Goal: Find specific page/section: Find specific page/section

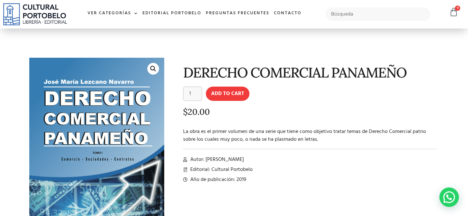
click at [460, 93] on section "🔍 DERECHO COMERCIAL PANAMEÑO DERECHO COMERCIAL PANAMEÑO quantity 1 Add to cart …" at bounding box center [234, 161] width 468 height 264
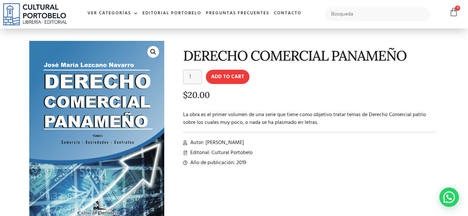
scroll to position [26, 0]
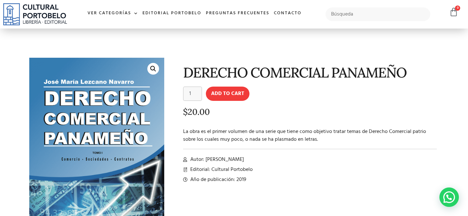
click at [459, 115] on section "🔍 DERECHO COMERCIAL PANAMEÑO DERECHO COMERCIAL PANAMEÑO quantity 1 Add to cart …" at bounding box center [234, 161] width 468 height 264
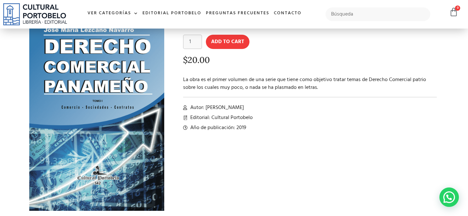
scroll to position [39, 0]
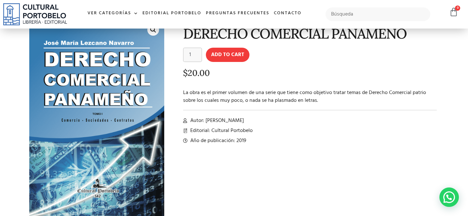
click at [465, 133] on section "🔍 DERECHO COMERCIAL PANAMEÑO DERECHO COMERCIAL PANAMEÑO quantity 1 Add to cart …" at bounding box center [234, 122] width 468 height 264
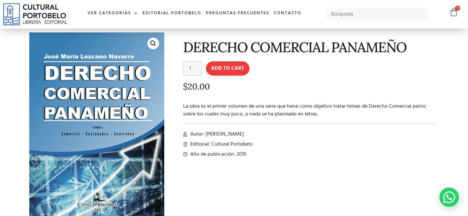
scroll to position [26, 0]
